Goal: Check status: Check status

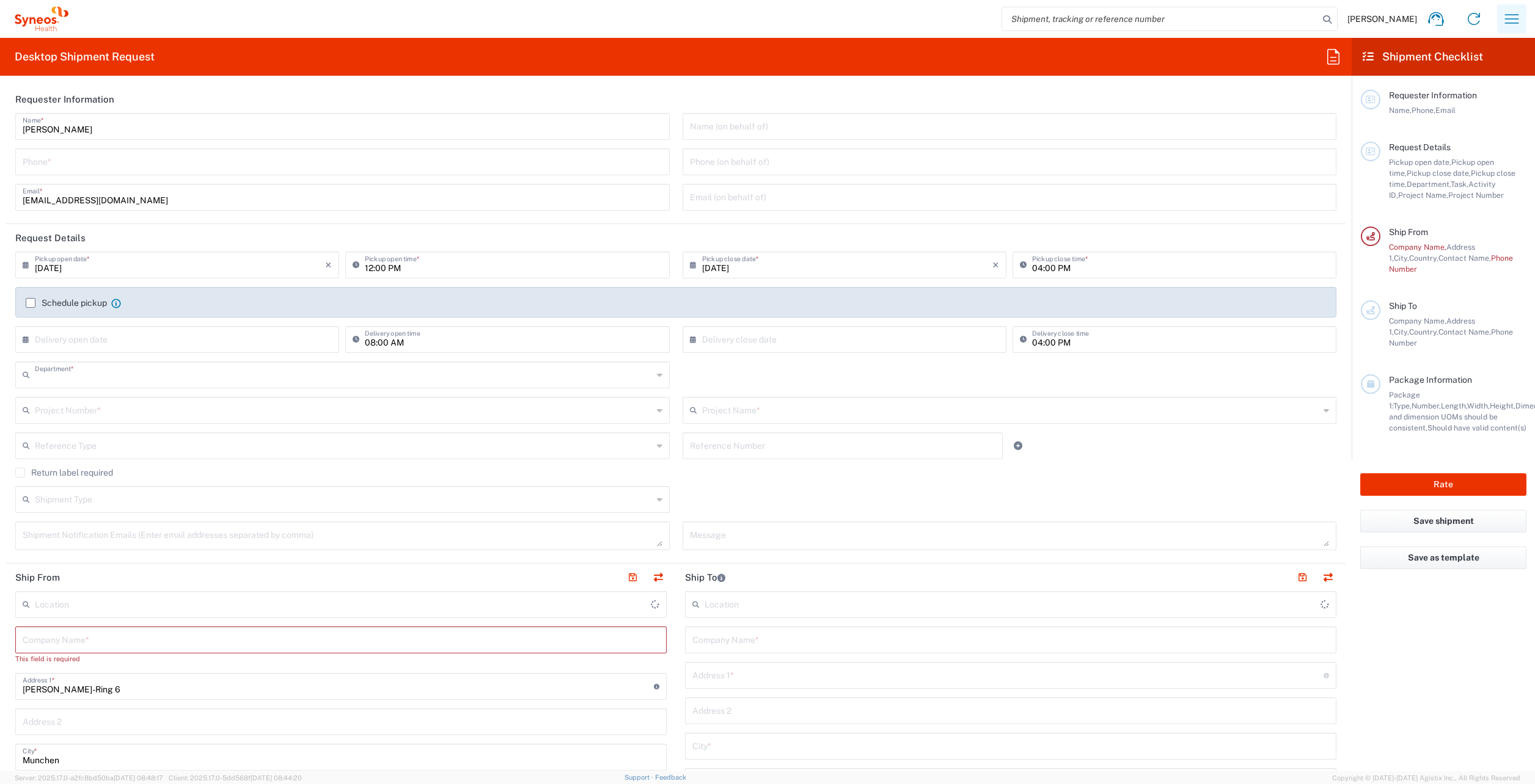
type input "8480"
type input "[GEOGRAPHIC_DATA]"
type input "Syneos Health Germany GMBH"
click at [1499, 22] on button "button" at bounding box center [1512, 19] width 30 height 30
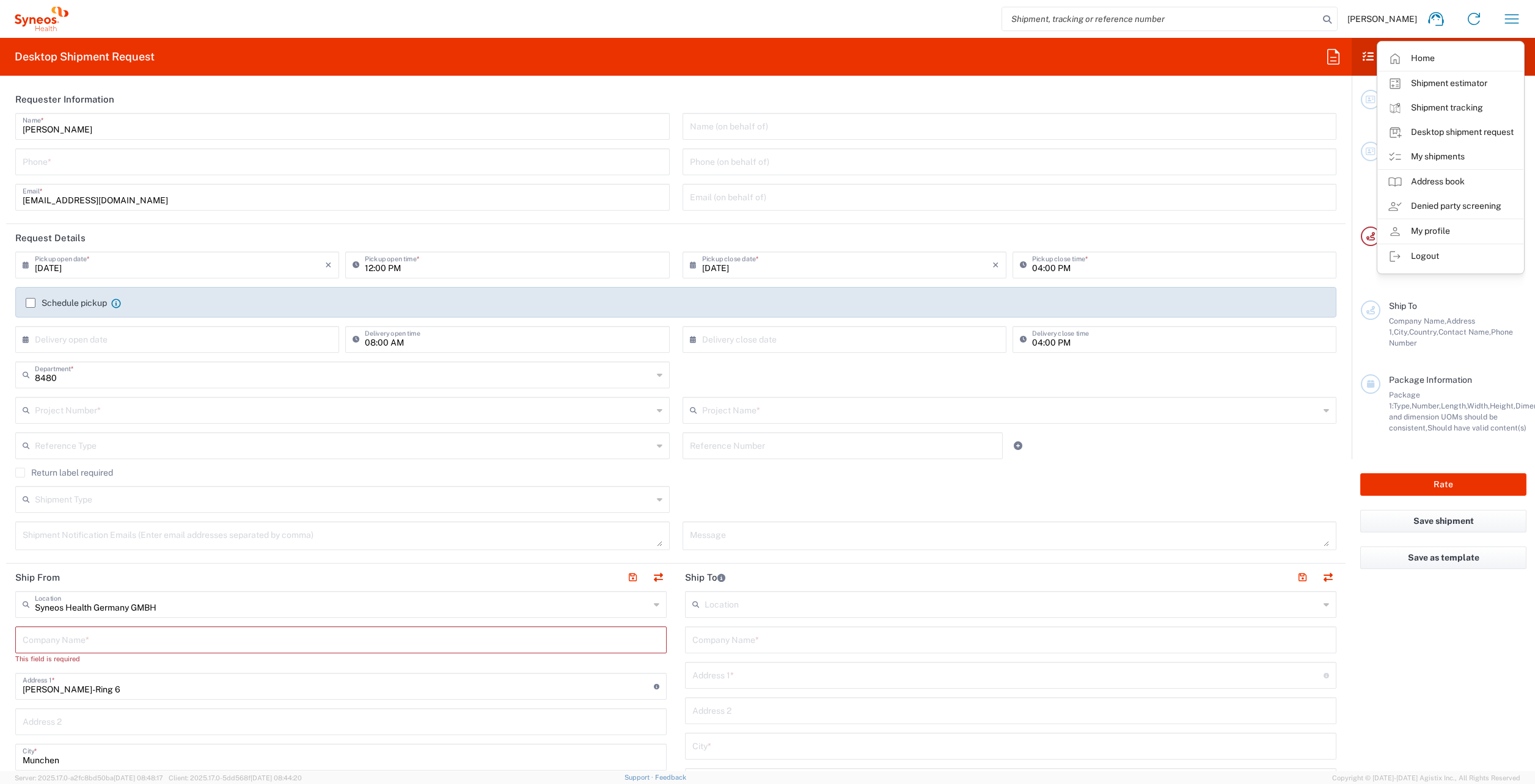
click at [1421, 162] on link "My shipments" at bounding box center [1450, 157] width 145 height 25
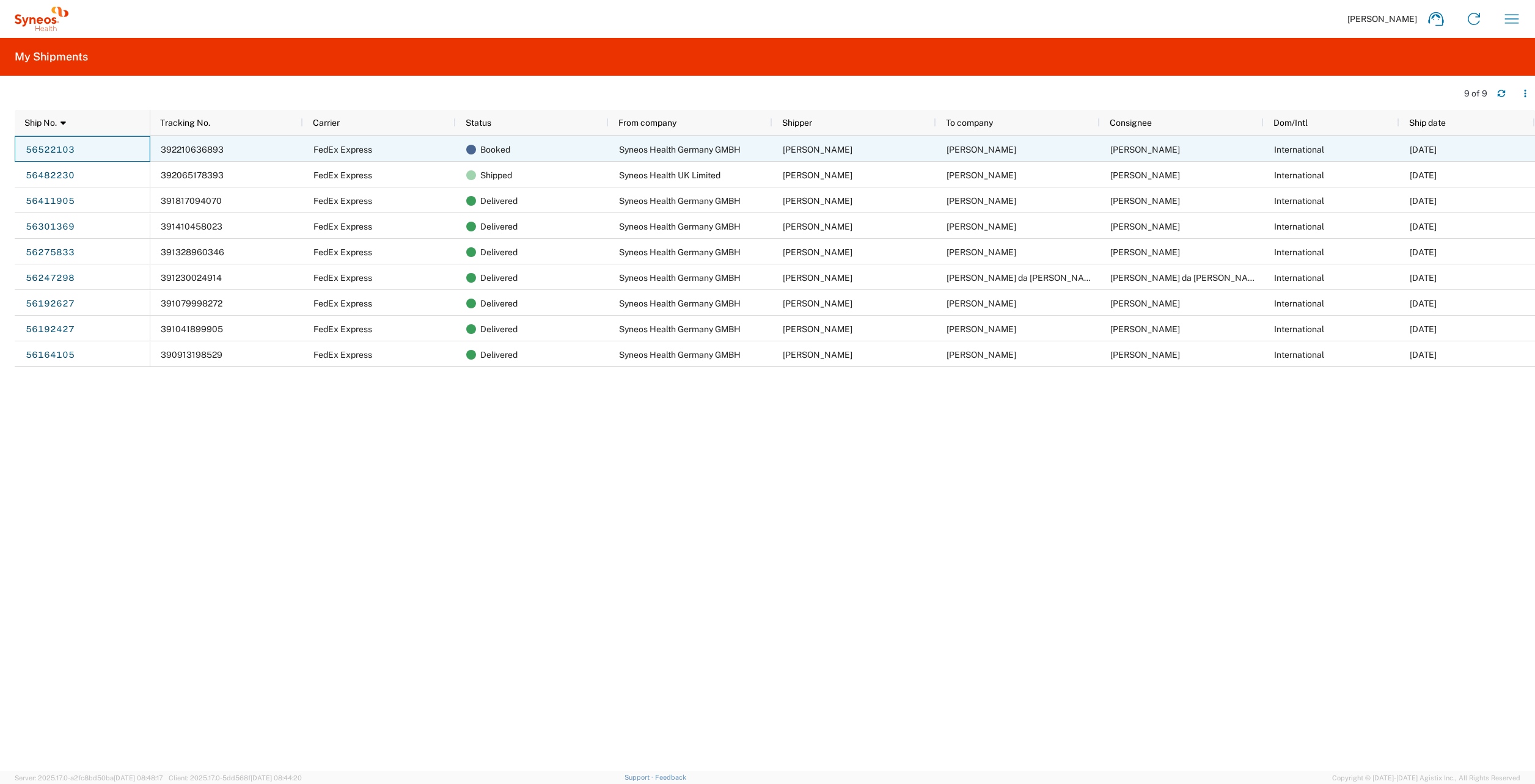
click at [129, 149] on div "56522103" at bounding box center [82, 149] width 136 height 25
click at [202, 151] on span "392210636893" at bounding box center [192, 149] width 63 height 10
